Goal: Obtain resource: Download file/media

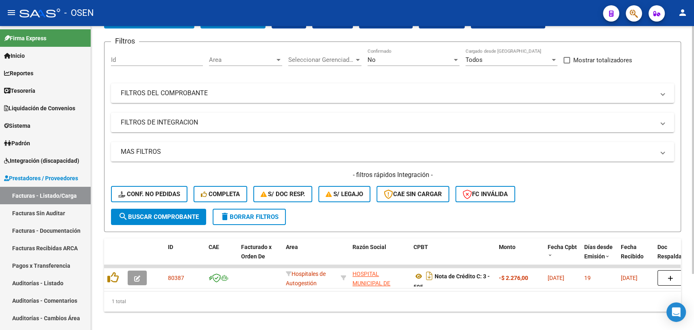
scroll to position [69, 0]
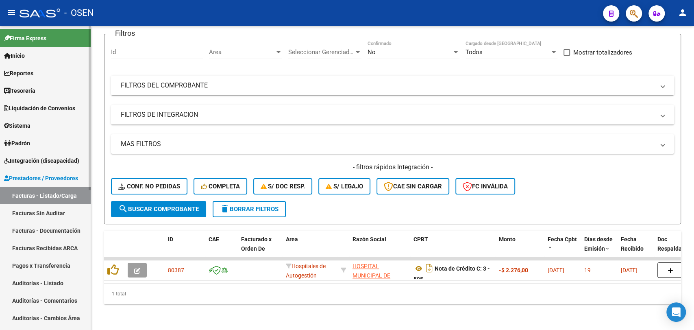
click at [46, 285] on link "Auditorías - Listado" at bounding box center [45, 282] width 91 height 17
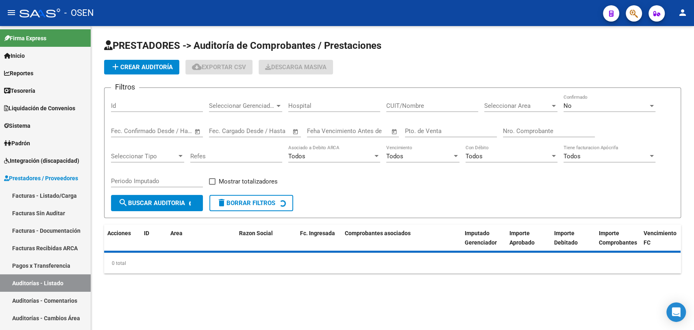
click at [140, 75] on app-list-header "PRESTADORES -> Auditoría de Comprobantes / Prestaciones add Crear Auditoría clo…" at bounding box center [392, 128] width 577 height 179
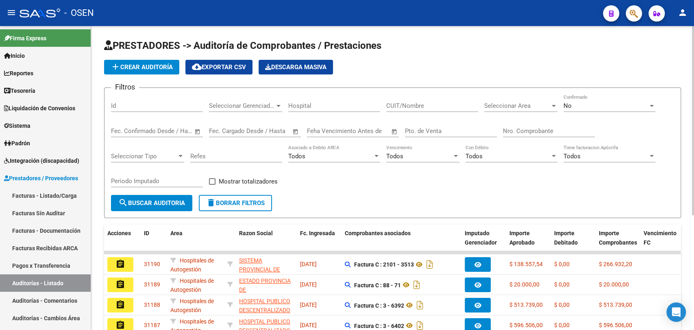
click at [161, 59] on app-list-header "PRESTADORES -> Auditoría de Comprobantes / Prestaciones add Crear Auditoría clo…" at bounding box center [392, 128] width 577 height 179
click at [149, 65] on span "add Crear Auditoría" at bounding box center [142, 66] width 62 height 7
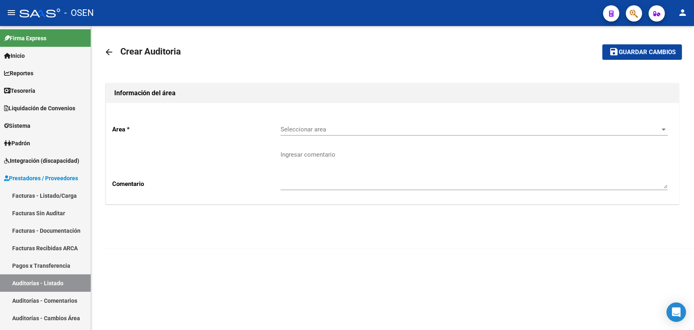
click at [364, 120] on div "Seleccionar area Seleccionar area" at bounding box center [473, 126] width 387 height 17
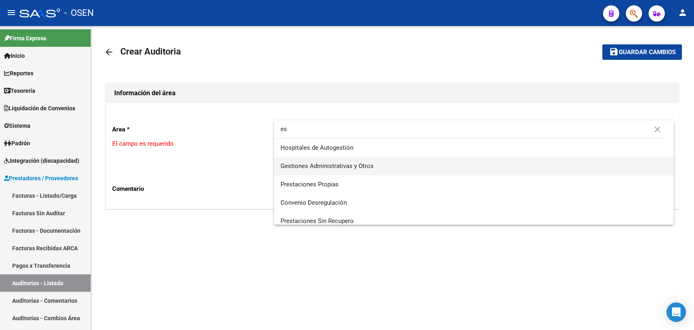
type input "es"
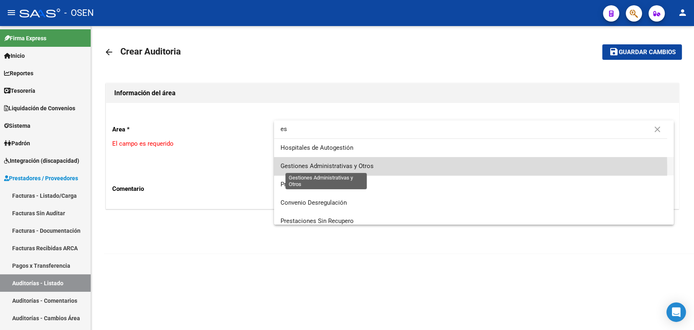
click at [364, 167] on span "Gestiones Administrativas y Otros" at bounding box center [326, 165] width 93 height 7
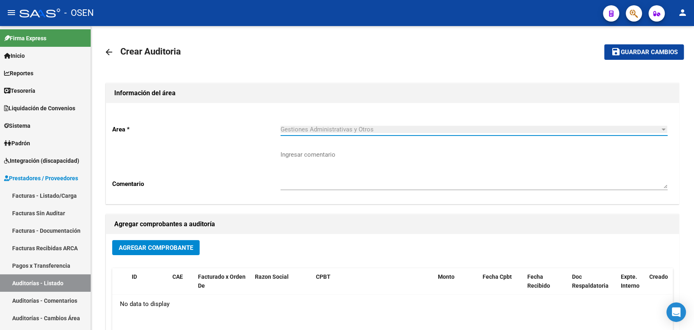
scroll to position [130, 0]
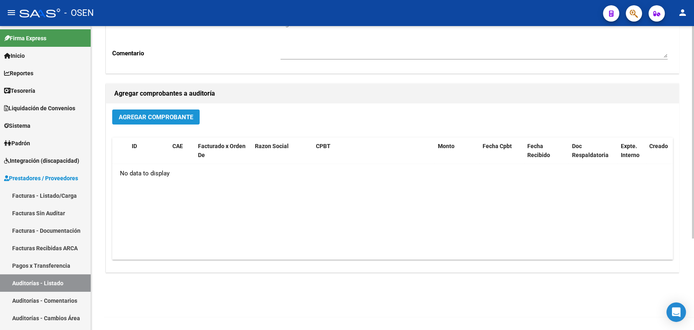
click at [175, 115] on span "Agregar Comprobante" at bounding box center [156, 116] width 74 height 7
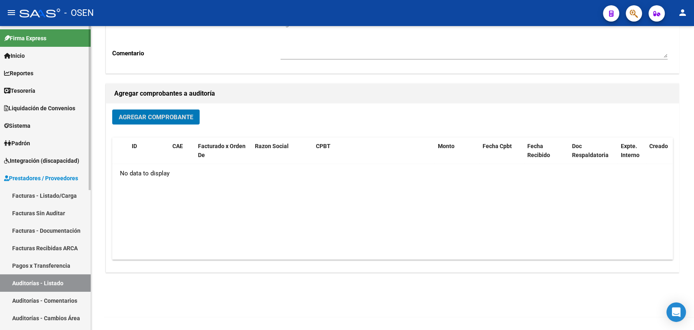
click at [43, 85] on link "Tesorería" at bounding box center [45, 90] width 91 height 17
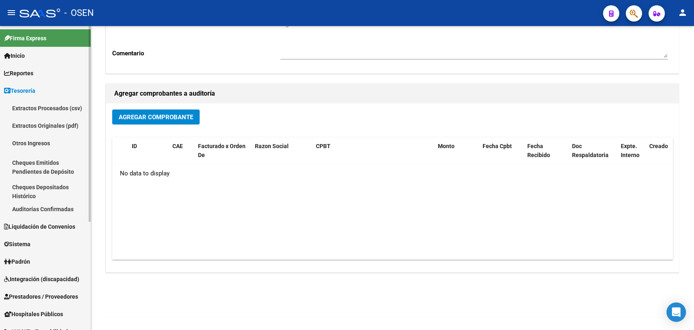
click at [54, 89] on link "Tesorería" at bounding box center [45, 90] width 91 height 17
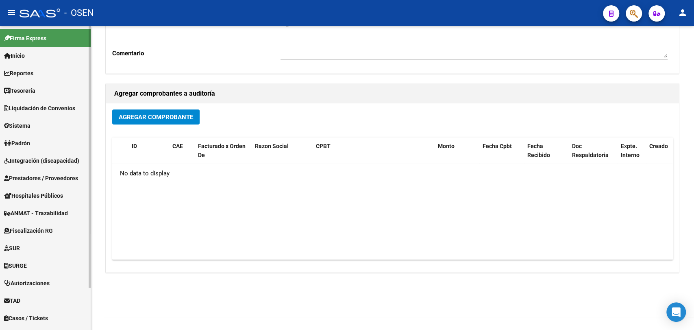
click at [61, 180] on span "Prestadores / Proveedores" at bounding box center [41, 178] width 74 height 9
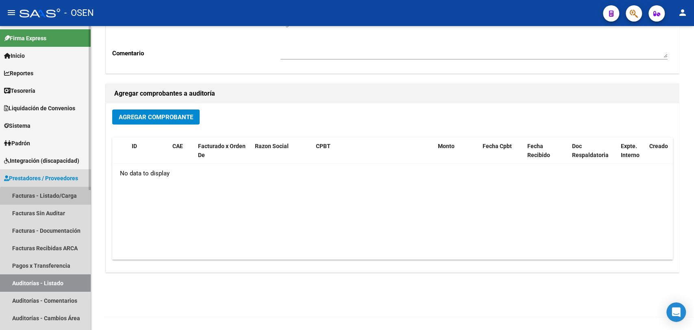
click at [63, 198] on link "Facturas - Listado/Carga" at bounding box center [45, 195] width 91 height 17
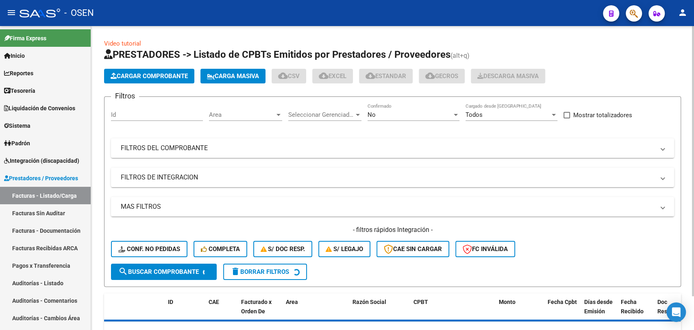
click at [274, 109] on div "Area Area" at bounding box center [245, 111] width 73 height 17
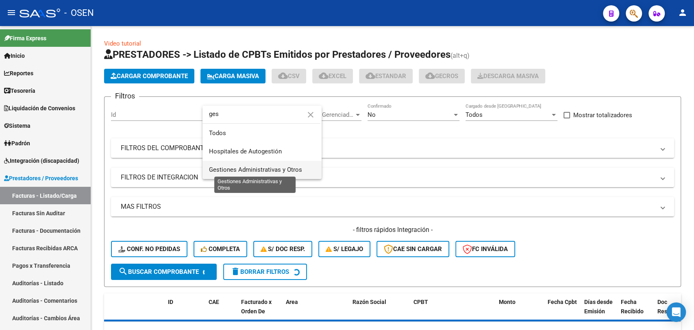
type input "ges"
click at [274, 170] on span "Gestiones Administrativas y Otros" at bounding box center [255, 169] width 93 height 7
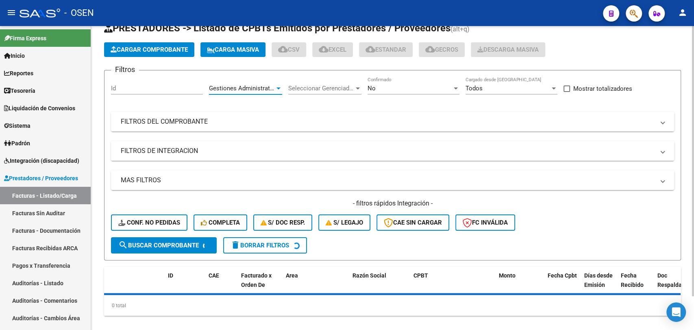
scroll to position [37, 0]
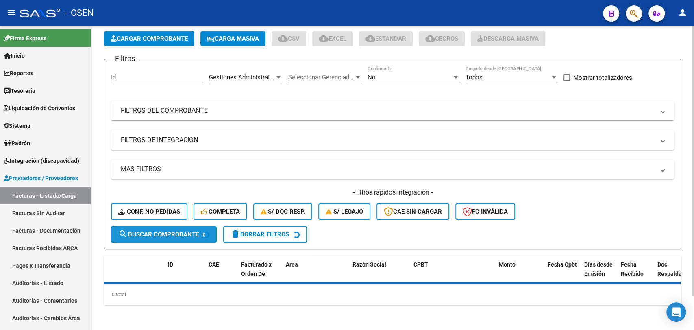
click at [189, 239] on button "search Buscar Comprobante" at bounding box center [164, 234] width 106 height 16
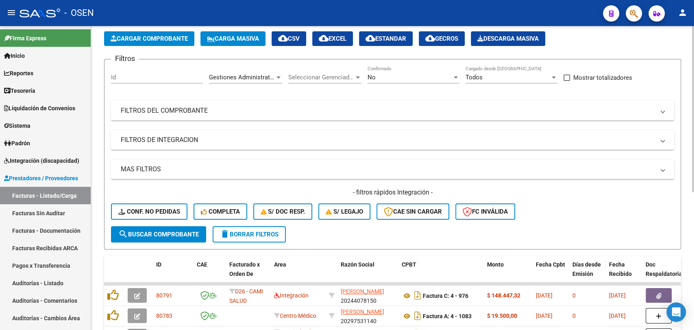
click at [386, 77] on div "No" at bounding box center [409, 77] width 85 height 7
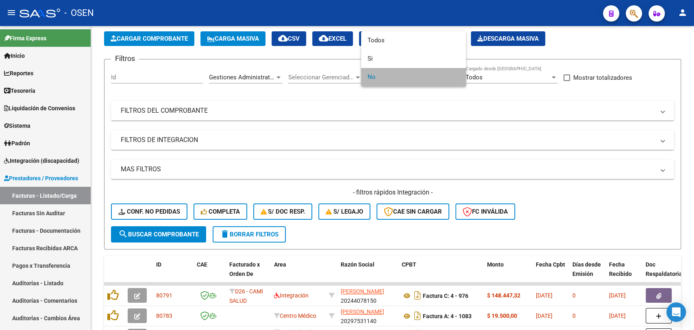
click at [389, 69] on span "No" at bounding box center [413, 77] width 92 height 18
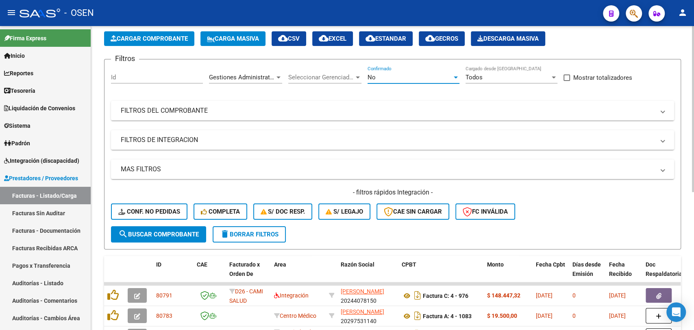
click at [389, 74] on div "No" at bounding box center [409, 77] width 85 height 7
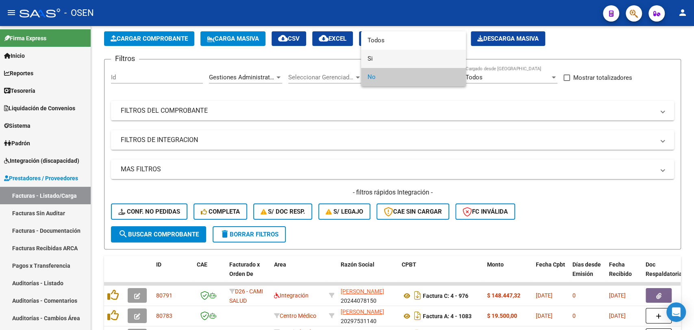
click at [394, 61] on span "Si" at bounding box center [413, 59] width 92 height 18
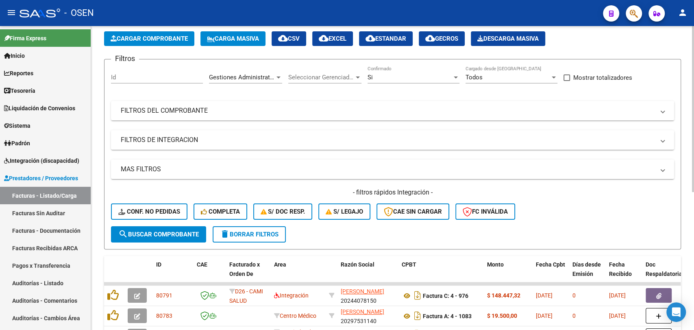
click at [673, 83] on div "Filtros Id Gestiones Administrativas y Otros Area Seleccionar Gerenciador Selec…" at bounding box center [392, 146] width 563 height 160
click at [182, 239] on button "search Buscar Comprobante" at bounding box center [158, 234] width 95 height 16
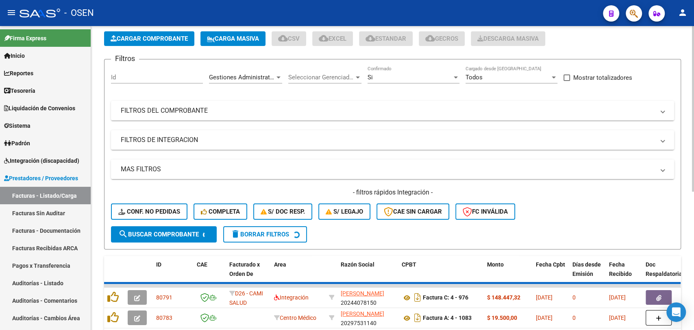
click at [291, 163] on mat-expansion-panel-header "MAS FILTROS" at bounding box center [392, 169] width 563 height 20
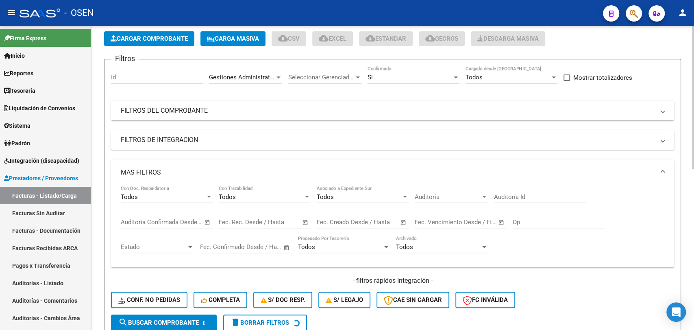
click at [205, 219] on span "Open calendar" at bounding box center [208, 223] width 20 height 20
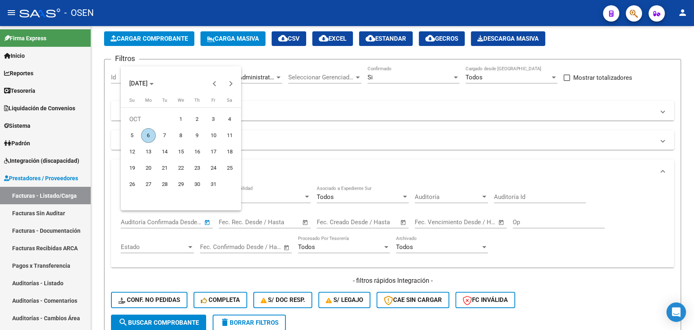
click at [146, 129] on span "6" at bounding box center [148, 135] width 15 height 15
type input "[DATE]"
click at [146, 129] on span "6" at bounding box center [148, 135] width 15 height 15
type input "[DATE]"
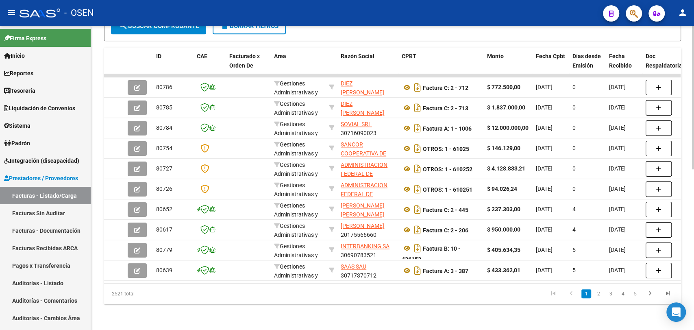
scroll to position [188, 0]
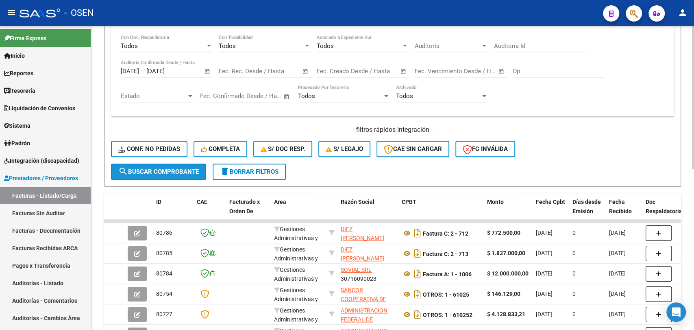
click at [191, 174] on span "search Buscar Comprobante" at bounding box center [158, 171] width 80 height 7
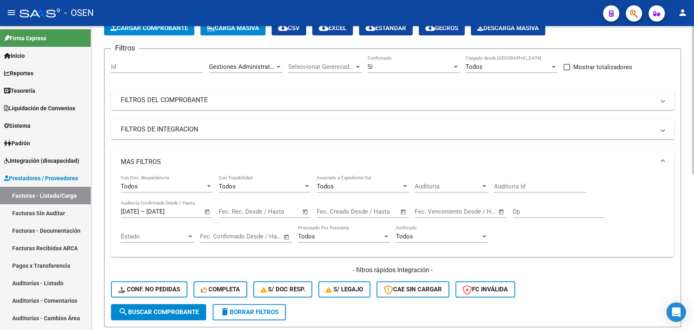
scroll to position [19, 0]
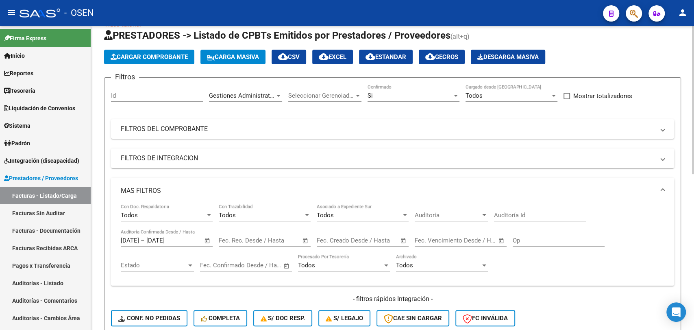
click at [300, 53] on span "cloud_download CSV" at bounding box center [289, 56] width 22 height 7
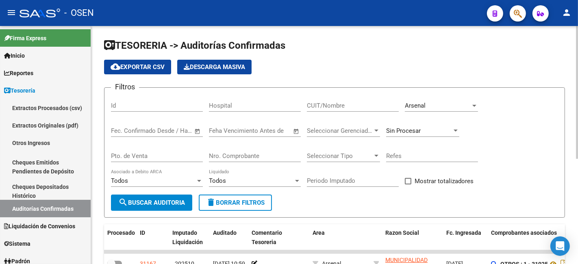
click at [431, 105] on div "Arsenal" at bounding box center [438, 105] width 66 height 7
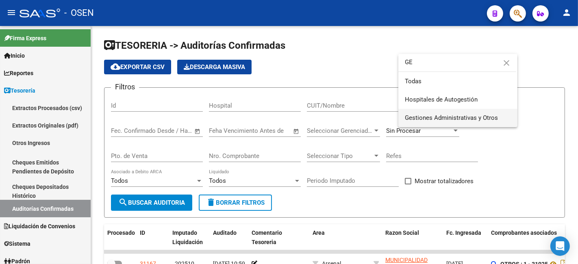
type input "GE"
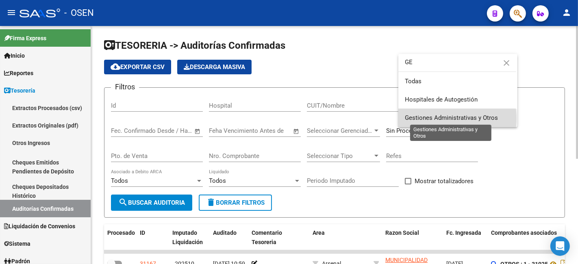
drag, startPoint x: 436, startPoint y: 119, endPoint x: 187, endPoint y: 206, distance: 264.1
click at [428, 119] on span "Gestiones Administrativas y Otros" at bounding box center [451, 117] width 93 height 7
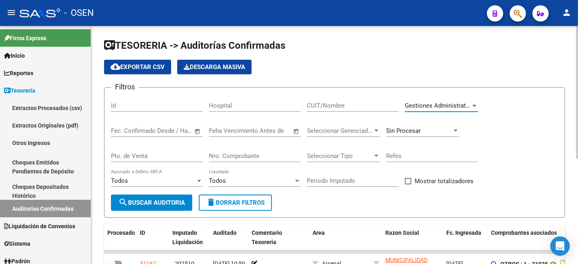
click at [164, 200] on span "search Buscar Auditoria" at bounding box center [151, 202] width 67 height 7
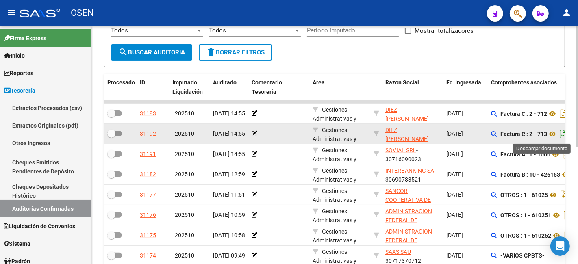
click at [562, 132] on icon "Descargar documento" at bounding box center [563, 134] width 11 height 13
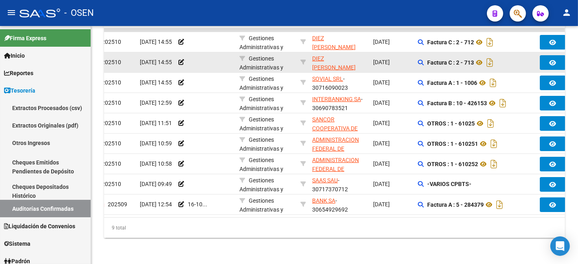
scroll to position [0, 97]
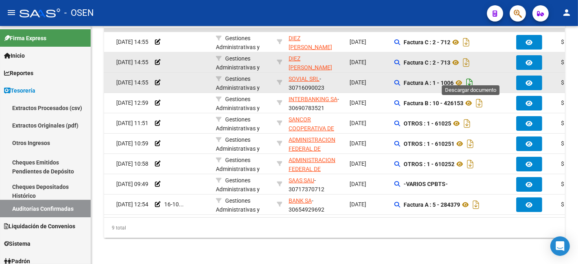
click at [472, 76] on icon "Descargar documento" at bounding box center [469, 82] width 11 height 13
click at [460, 78] on icon at bounding box center [459, 83] width 11 height 10
